Goal: Information Seeking & Learning: Learn about a topic

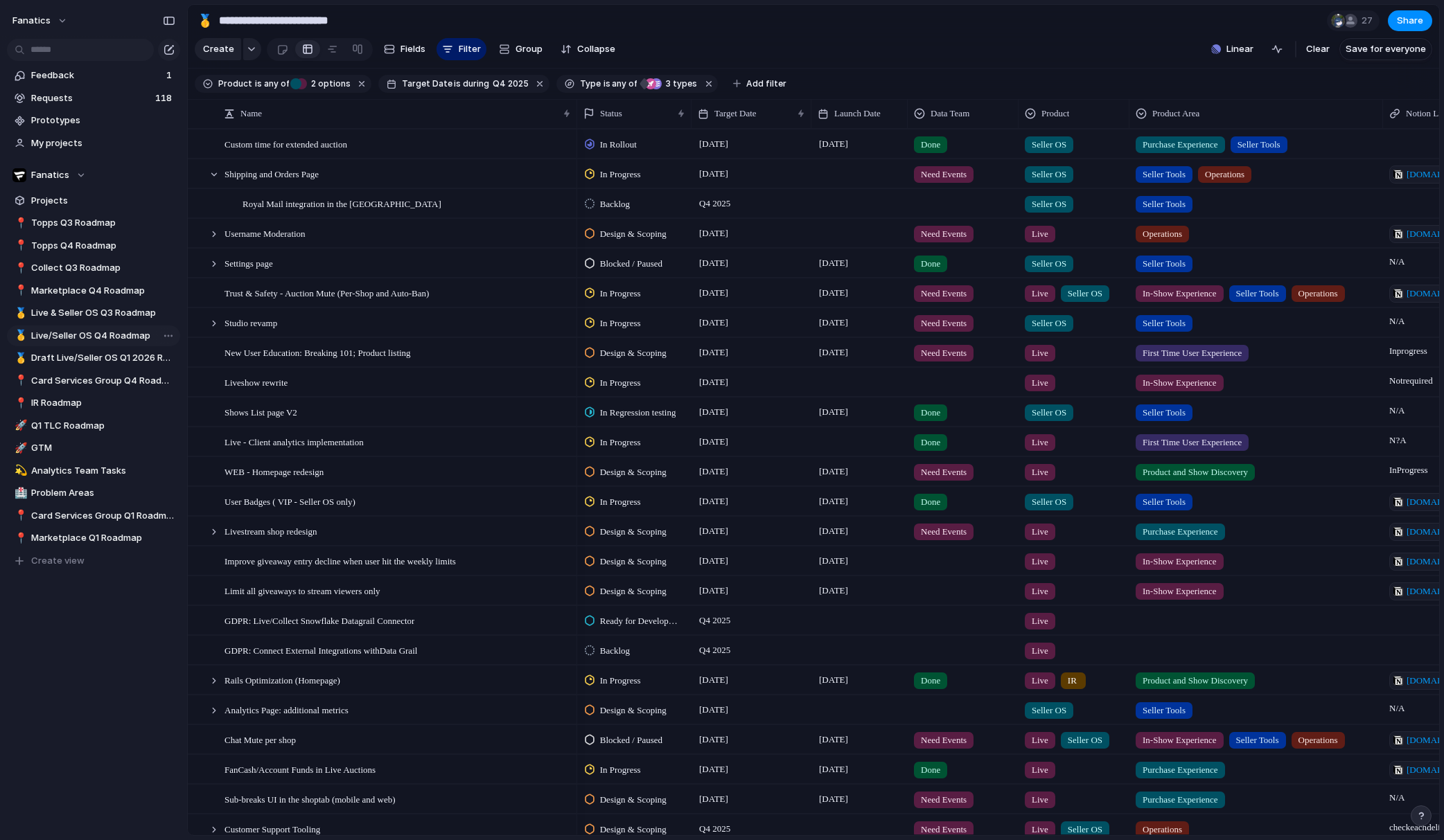
click at [105, 332] on span "Live/Seller OS Q4 Roadmap" at bounding box center [103, 336] width 144 height 14
click at [80, 336] on span "Live/Seller OS Q4 Roadmap" at bounding box center [103, 336] width 144 height 14
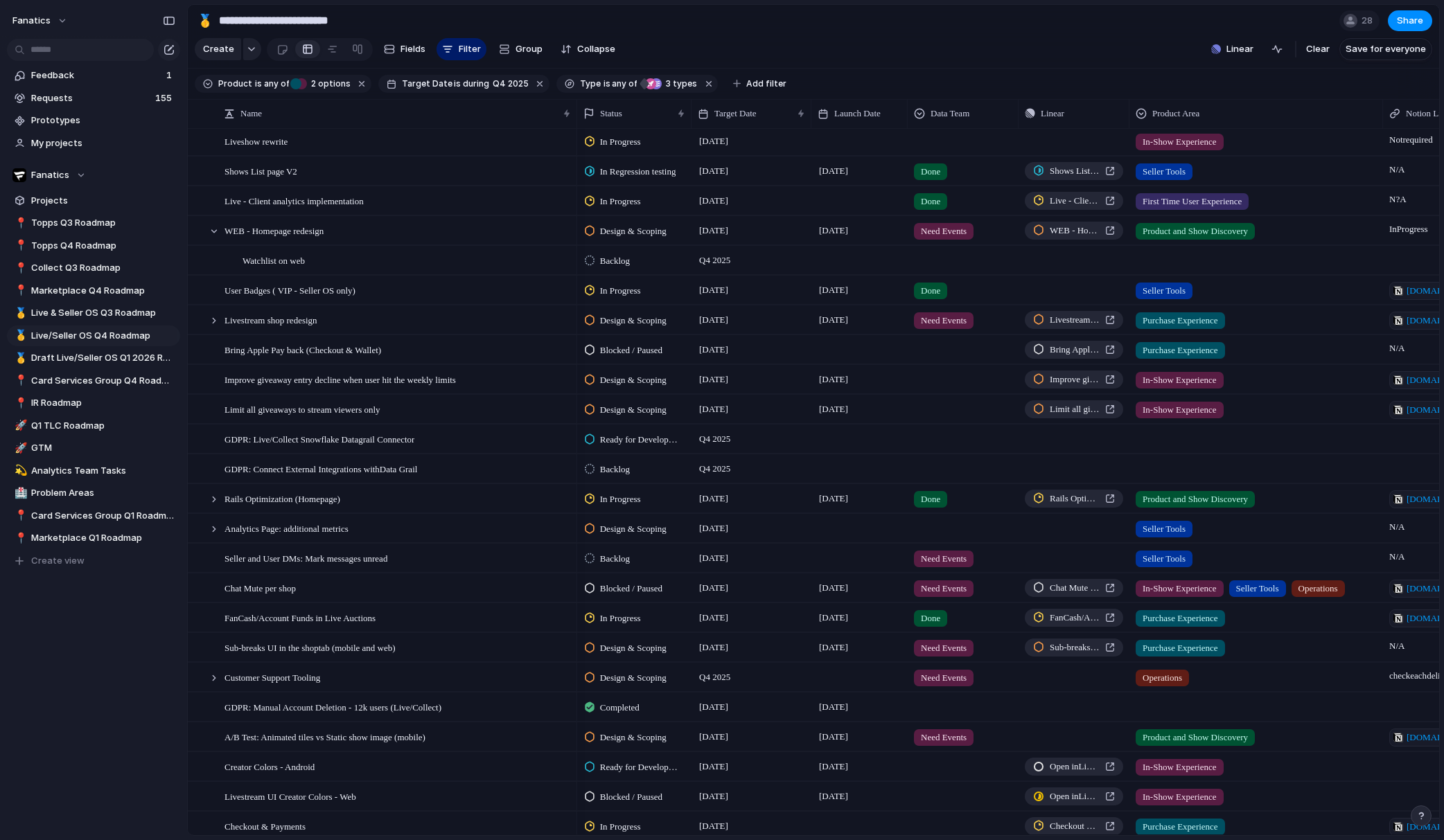
scroll to position [213, 0]
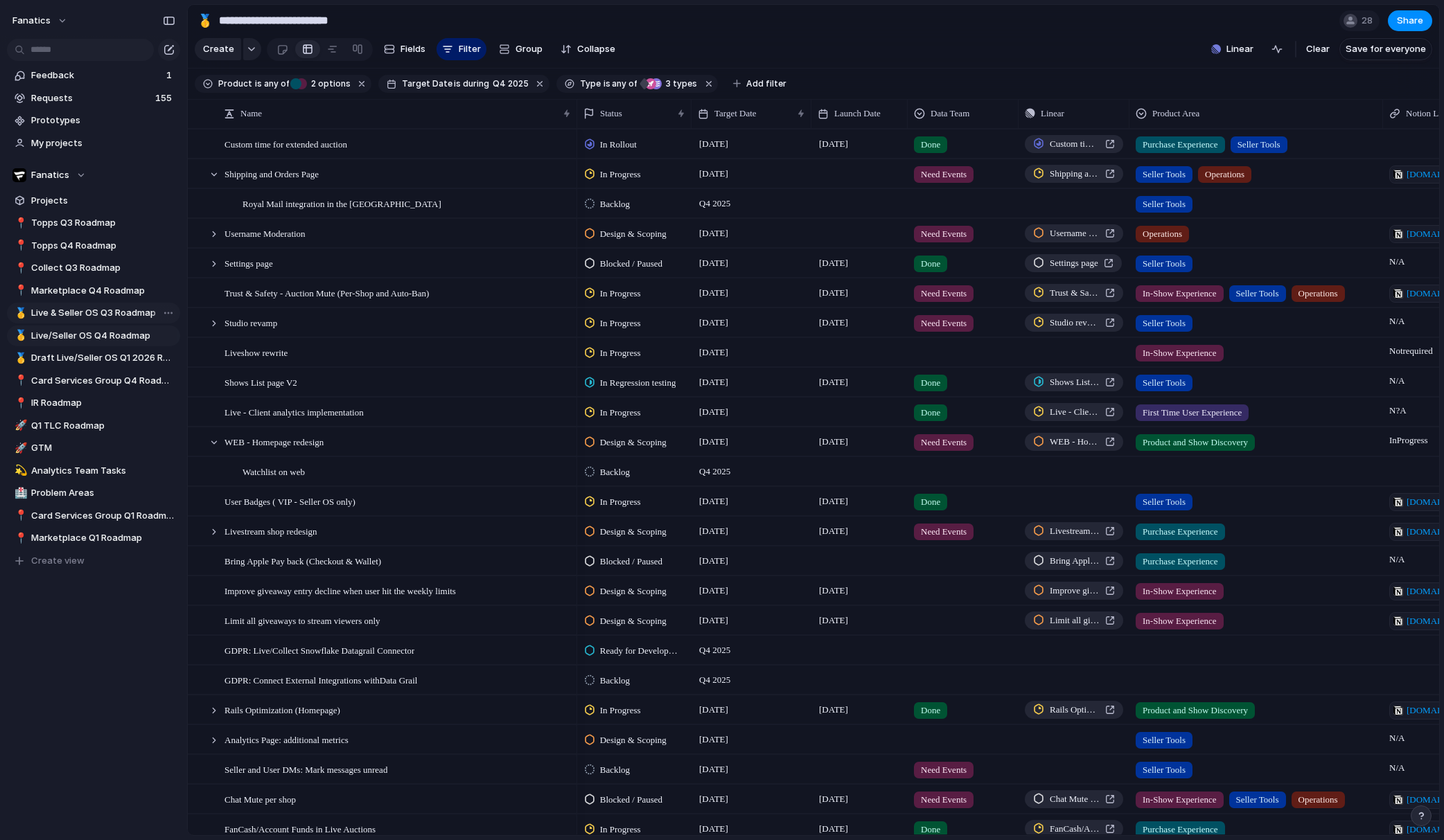
click at [112, 318] on span "Live & Seller OS Q3 Roadmap" at bounding box center [103, 312] width 144 height 14
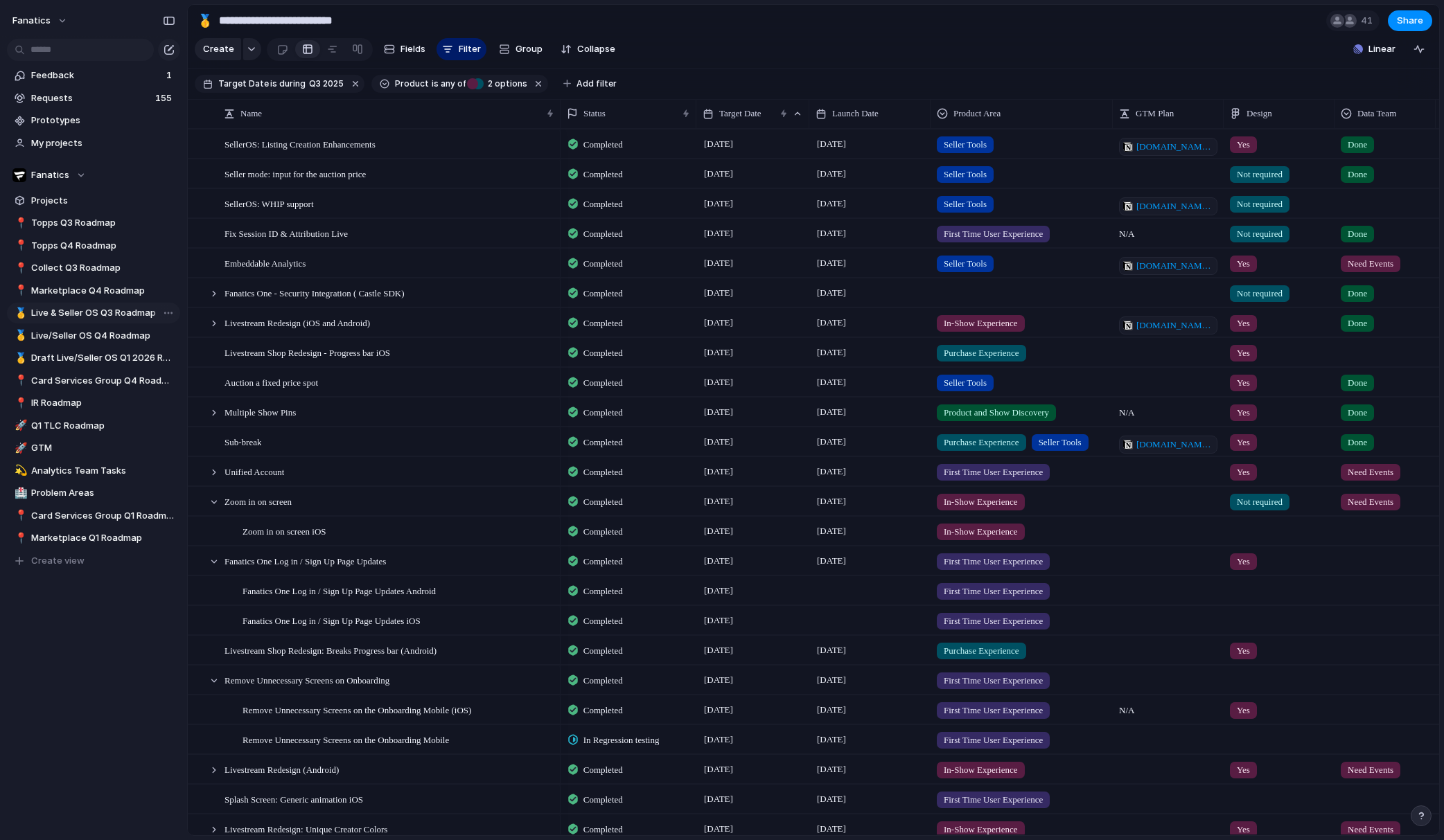
type input "**********"
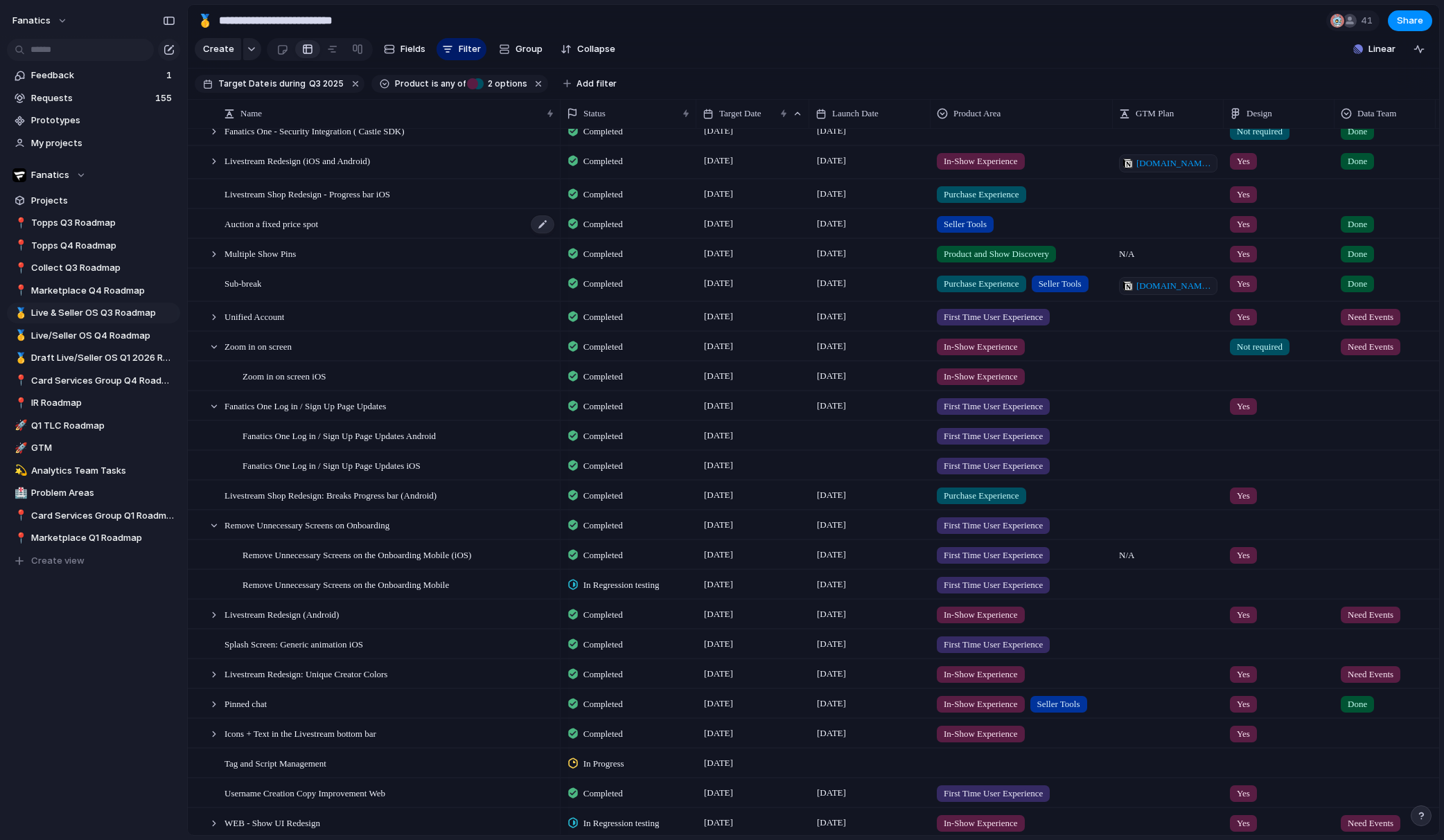
scroll to position [185, 0]
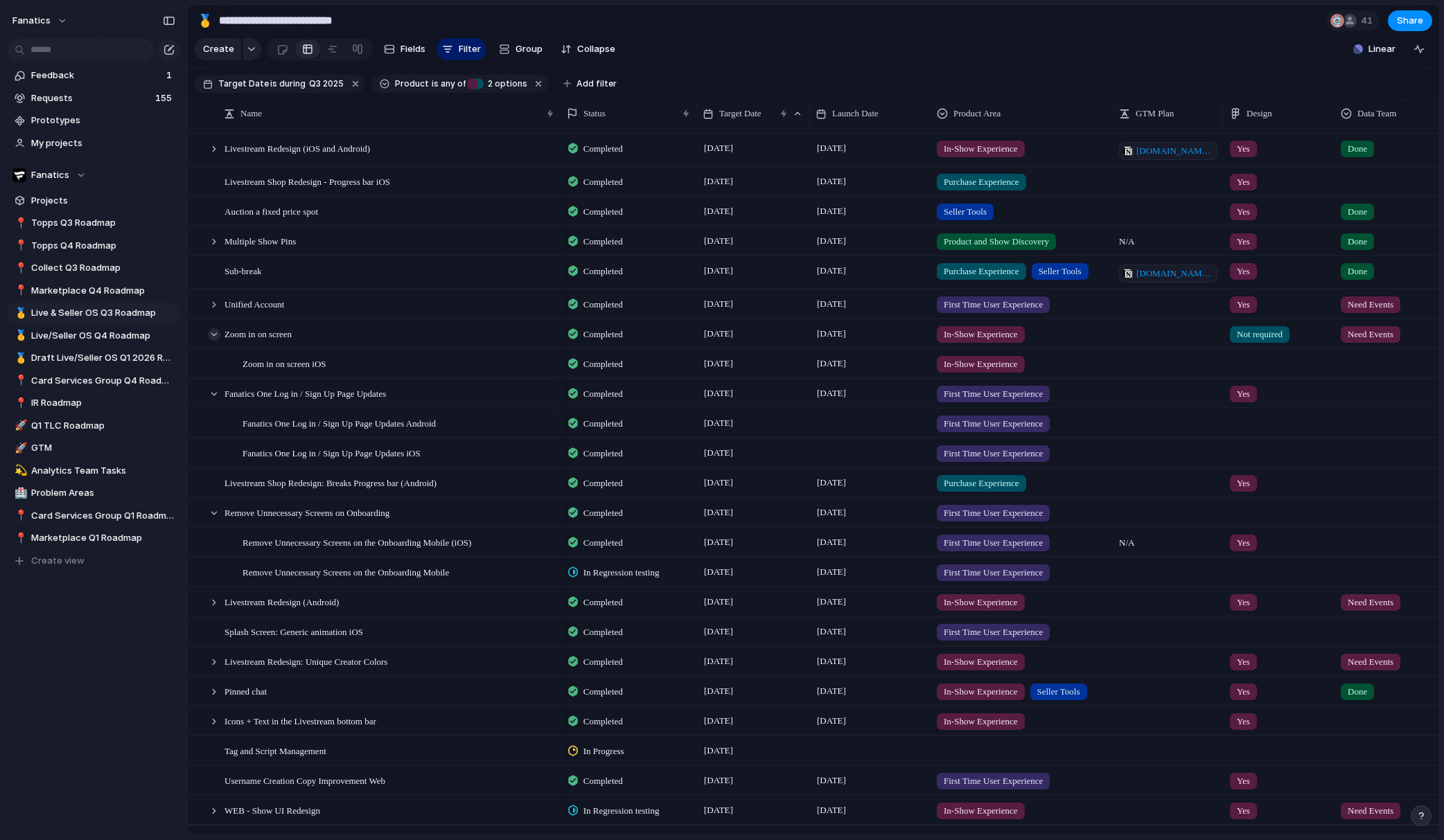
drag, startPoint x: 215, startPoint y: 330, endPoint x: 213, endPoint y: 343, distance: 13.2
click at [215, 330] on div at bounding box center [213, 334] width 13 height 12
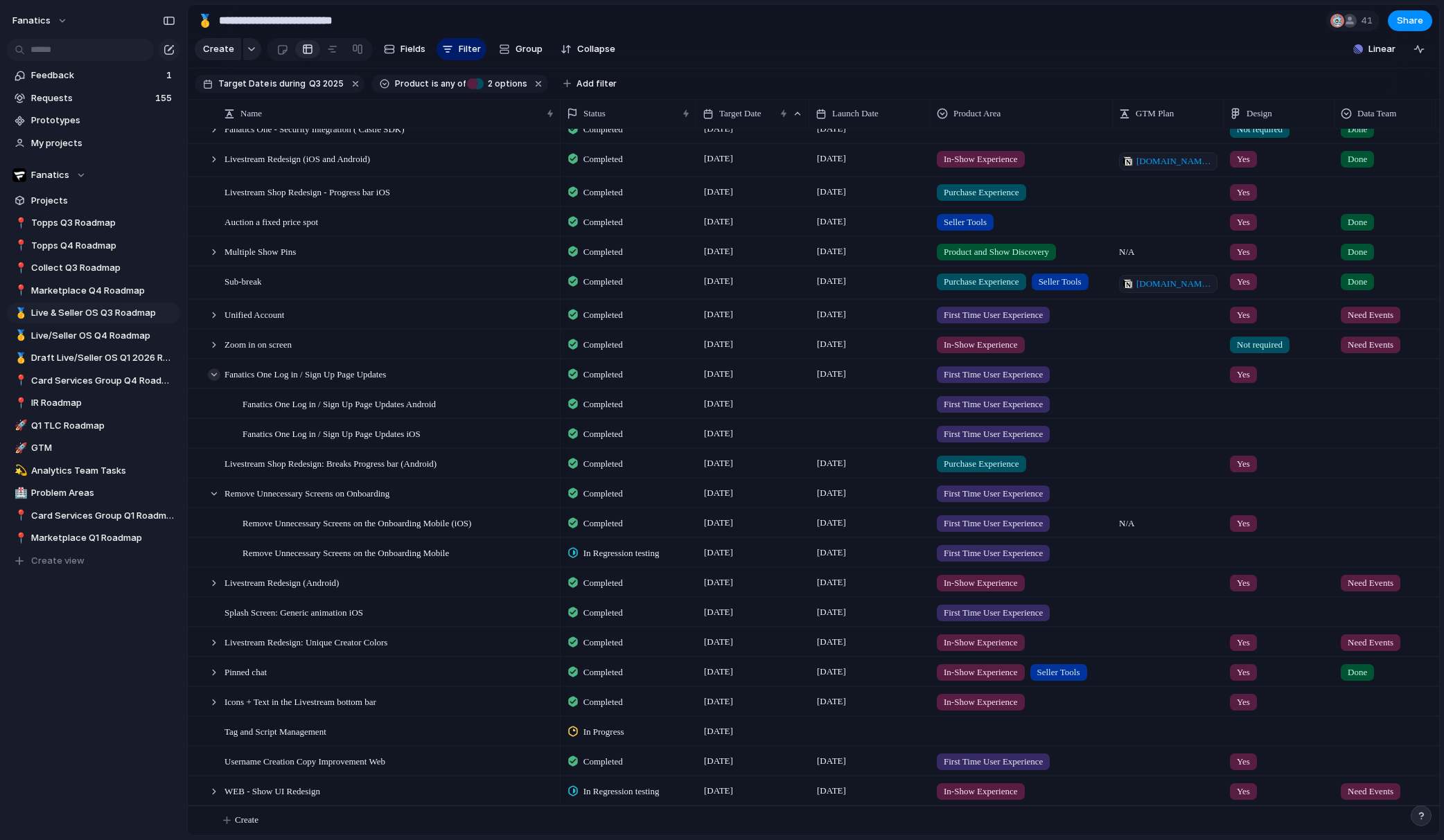
click at [213, 373] on div at bounding box center [213, 374] width 13 height 12
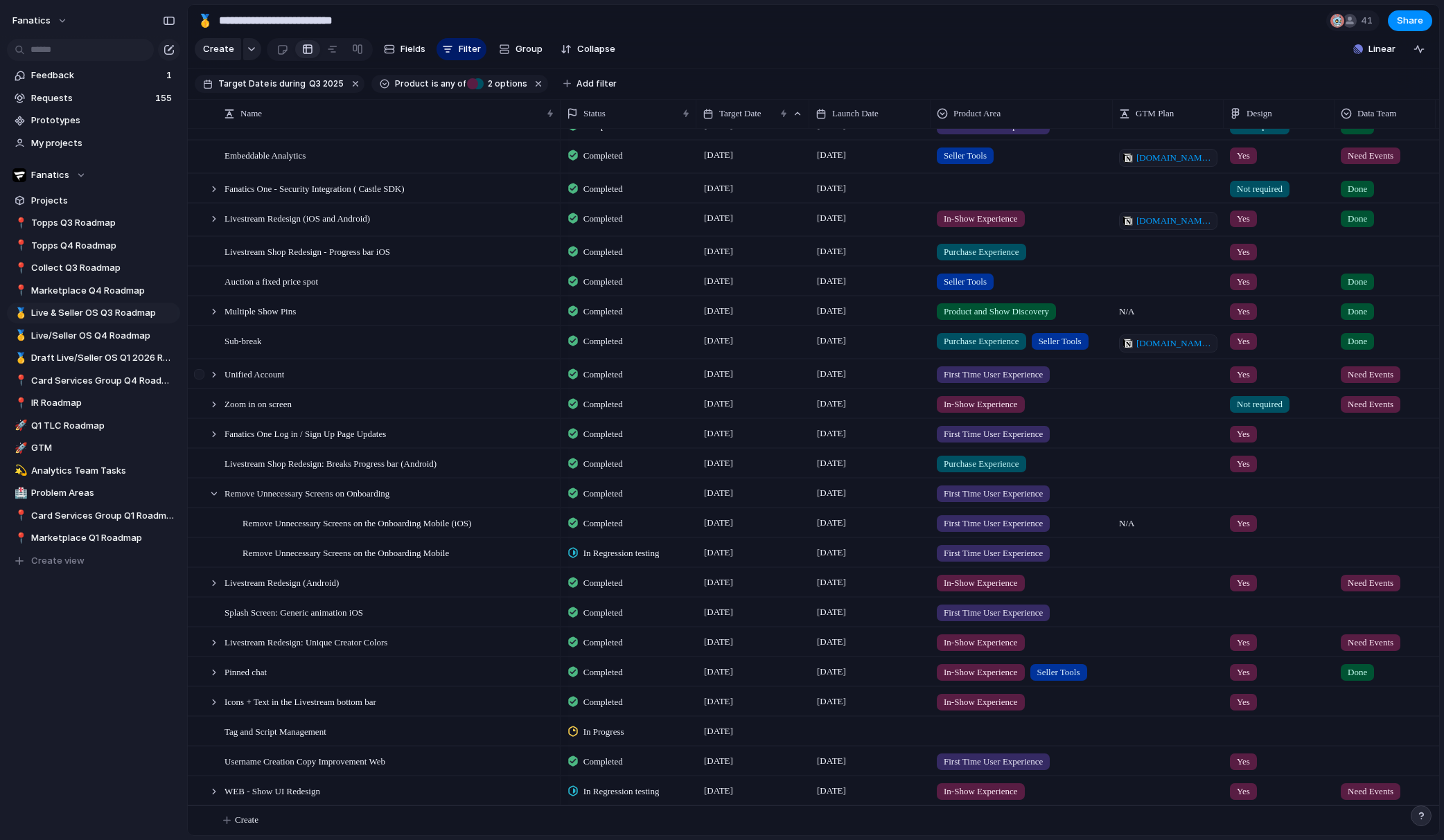
scroll to position [116, 0]
click at [212, 491] on div at bounding box center [213, 493] width 13 height 12
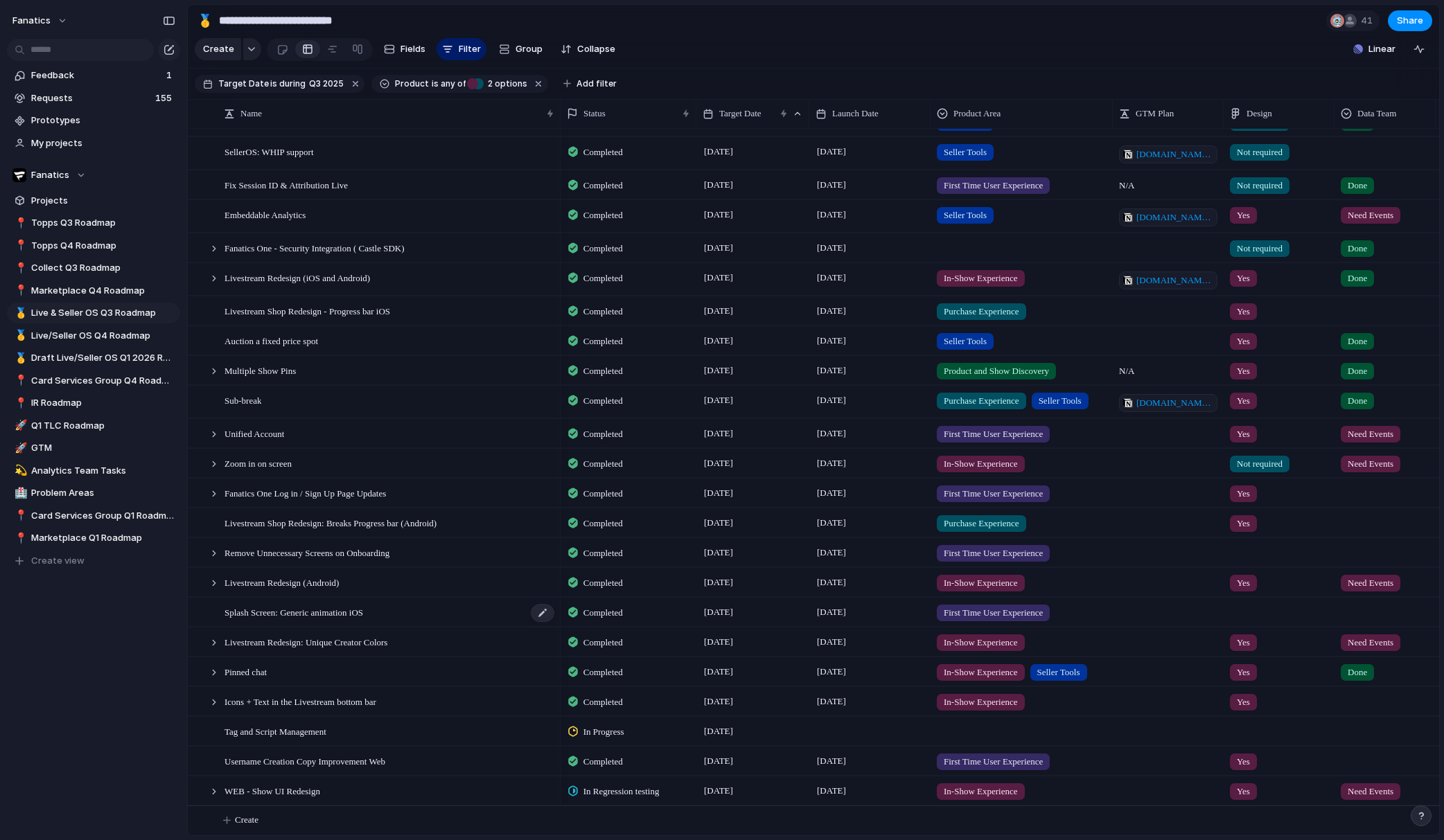
scroll to position [0, 0]
